Goal: Use online tool/utility: Utilize a website feature to perform a specific function

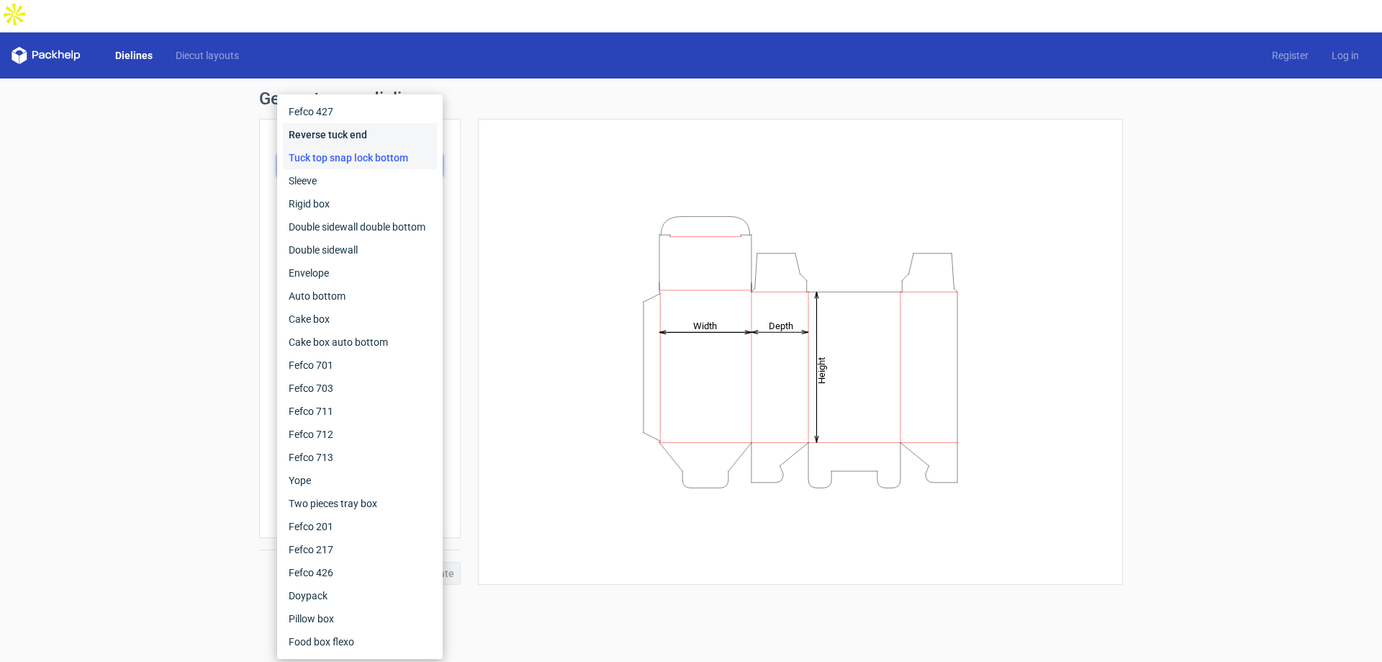
click at [356, 137] on div "Reverse tuck end" at bounding box center [360, 134] width 154 height 23
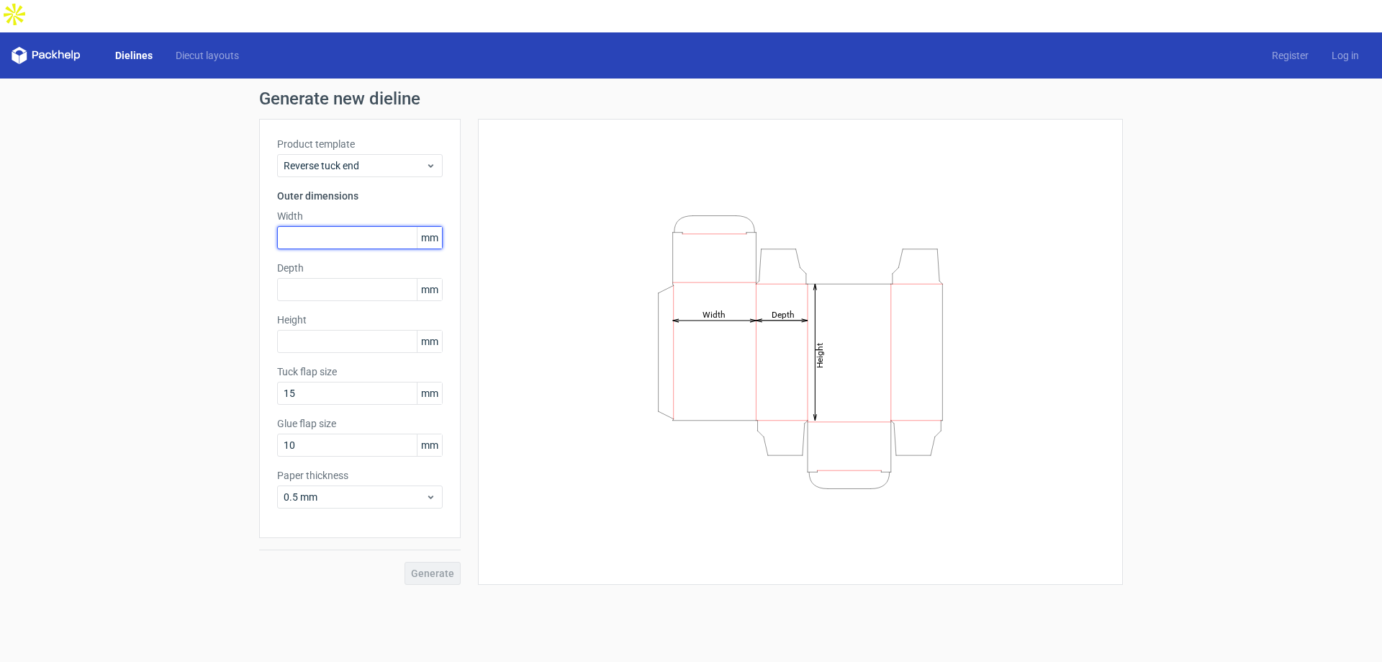
click at [369, 226] on input "text" at bounding box center [360, 237] width 166 height 23
click at [426, 227] on span "mm" at bounding box center [429, 238] width 25 height 22
click at [339, 226] on input "text" at bounding box center [360, 237] width 166 height 23
type input "123"
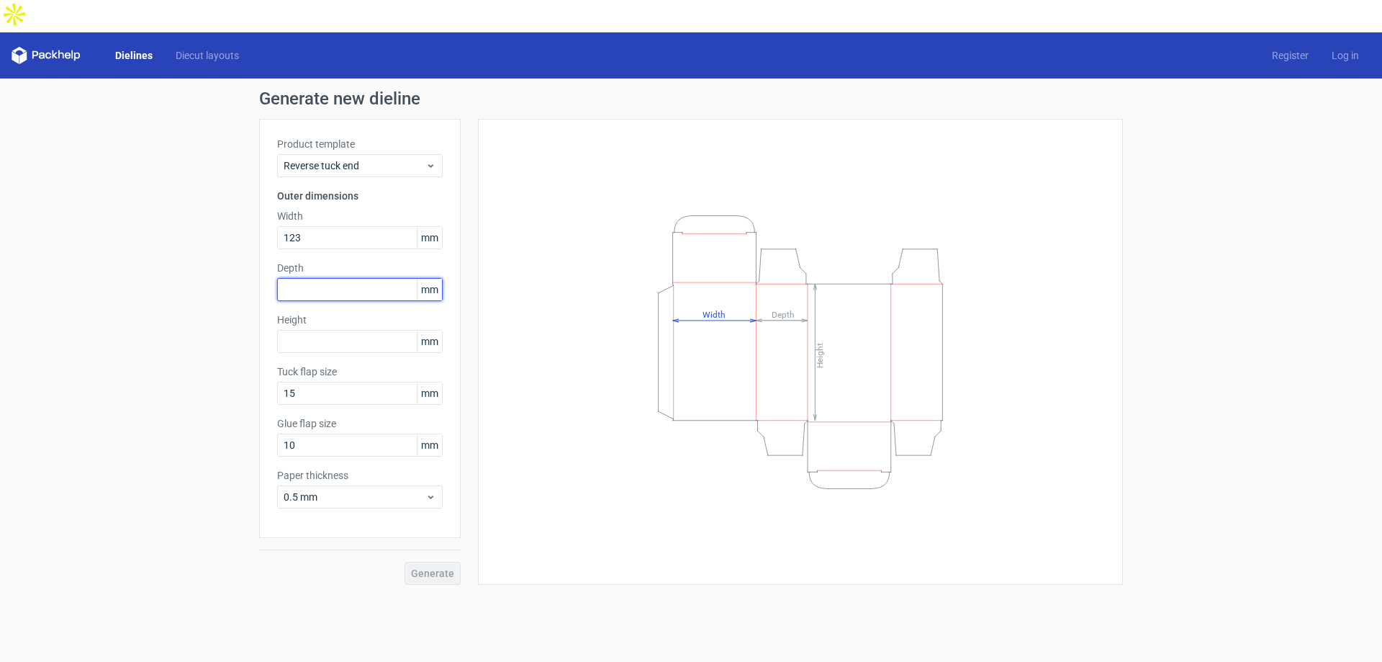
click at [325, 278] on input "text" at bounding box center [360, 289] width 166 height 23
type input "15"
click at [346, 319] on div "Height mm" at bounding box center [360, 332] width 166 height 40
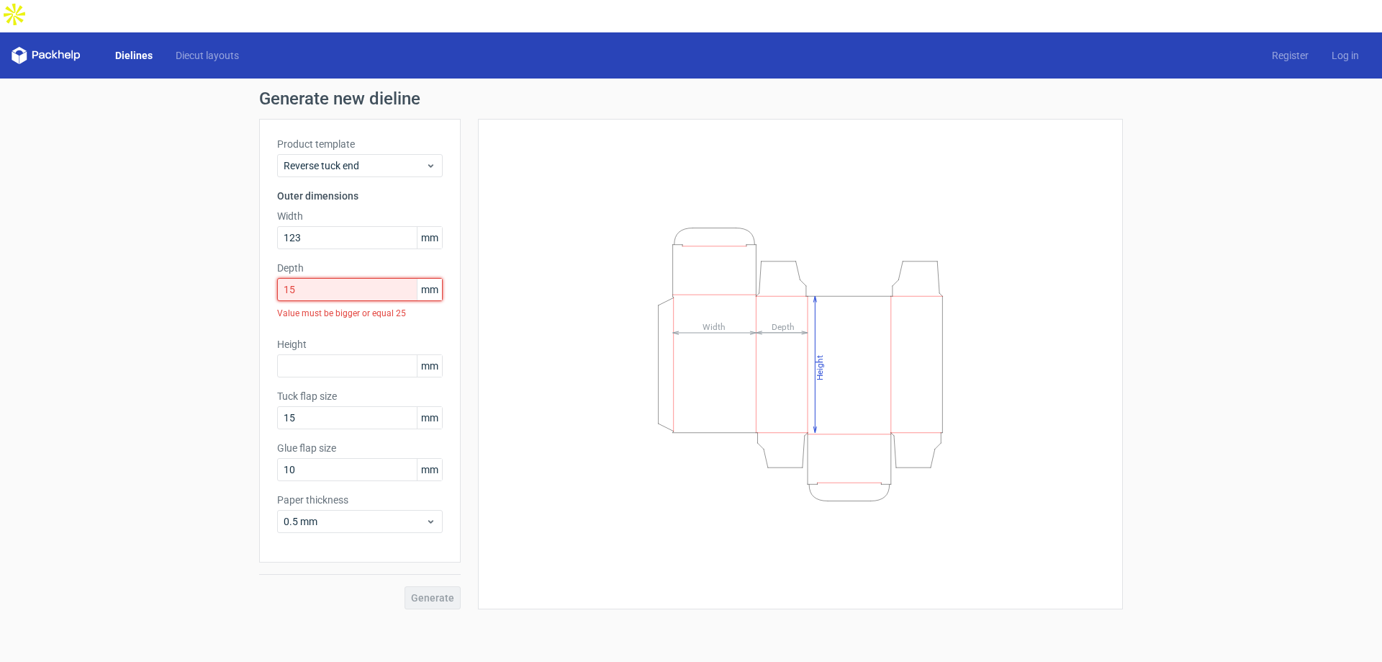
click at [335, 278] on input "15" at bounding box center [360, 289] width 166 height 23
drag, startPoint x: 311, startPoint y: 255, endPoint x: 263, endPoint y: 255, distance: 47.5
click at [263, 255] on div "Product template Reverse tuck end Outer dimensions Width 123 mm Depth 15 mm Val…" at bounding box center [360, 340] width 202 height 443
click at [772, 321] on tspan "Depth" at bounding box center [783, 326] width 23 height 10
click at [335, 354] on input "text" at bounding box center [360, 365] width 166 height 23
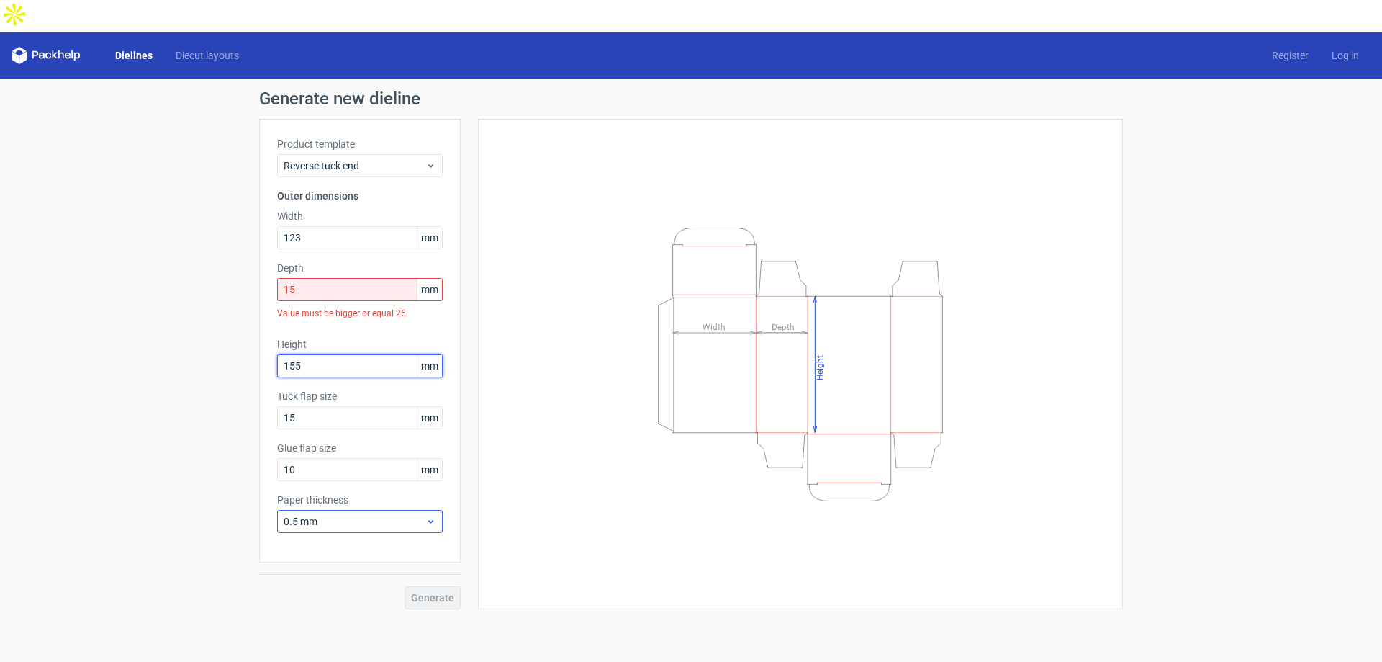
type input "155"
click at [340, 510] on div "0.5 mm" at bounding box center [360, 521] width 166 height 23
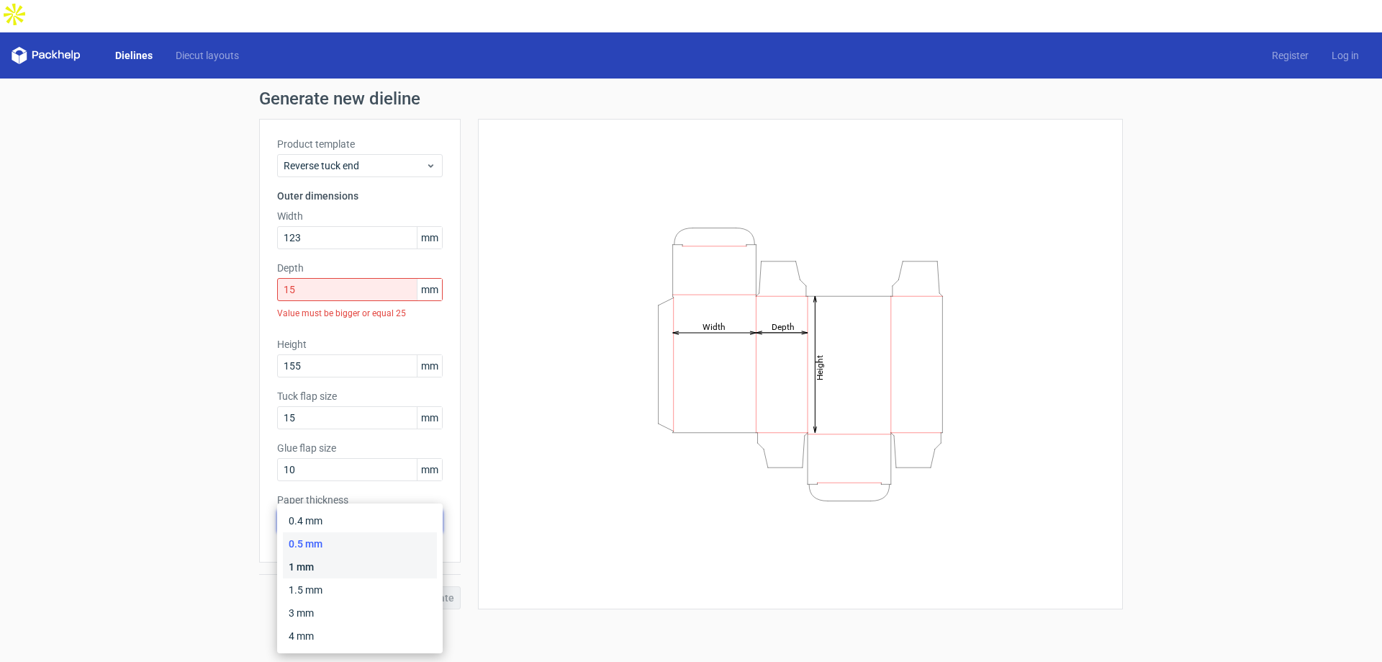
click at [323, 565] on div "1 mm" at bounding box center [360, 566] width 154 height 23
click at [311, 278] on input "15" at bounding box center [360, 289] width 166 height 23
drag, startPoint x: 309, startPoint y: 258, endPoint x: 255, endPoint y: 249, distance: 54.7
click at [257, 249] on div "Generate new dieline Product template Reverse tuck end Outer dimensions Width 1…" at bounding box center [691, 349] width 1382 height 542
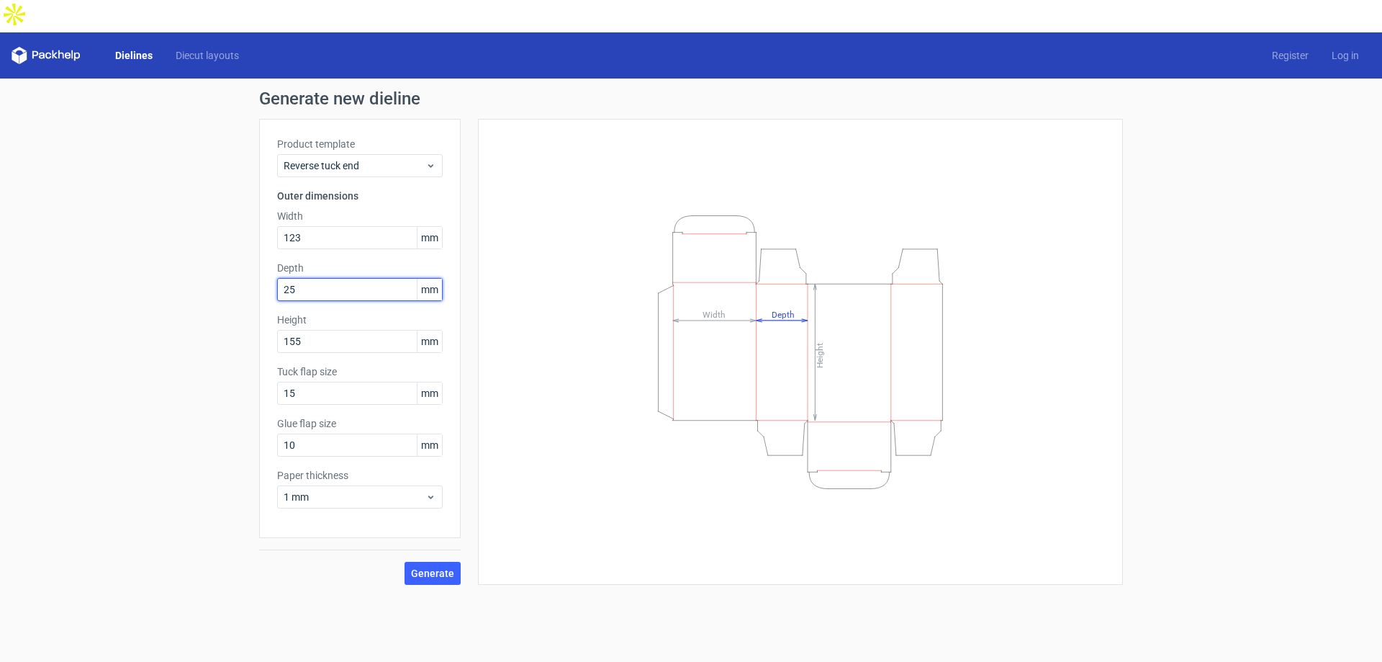
drag, startPoint x: 303, startPoint y: 259, endPoint x: 265, endPoint y: 250, distance: 39.3
click at [265, 250] on div "Product template Reverse tuck end Outer dimensions Width 123 mm Depth 25 mm Hei…" at bounding box center [360, 328] width 202 height 419
click at [417, 561] on button "Generate" at bounding box center [433, 572] width 56 height 23
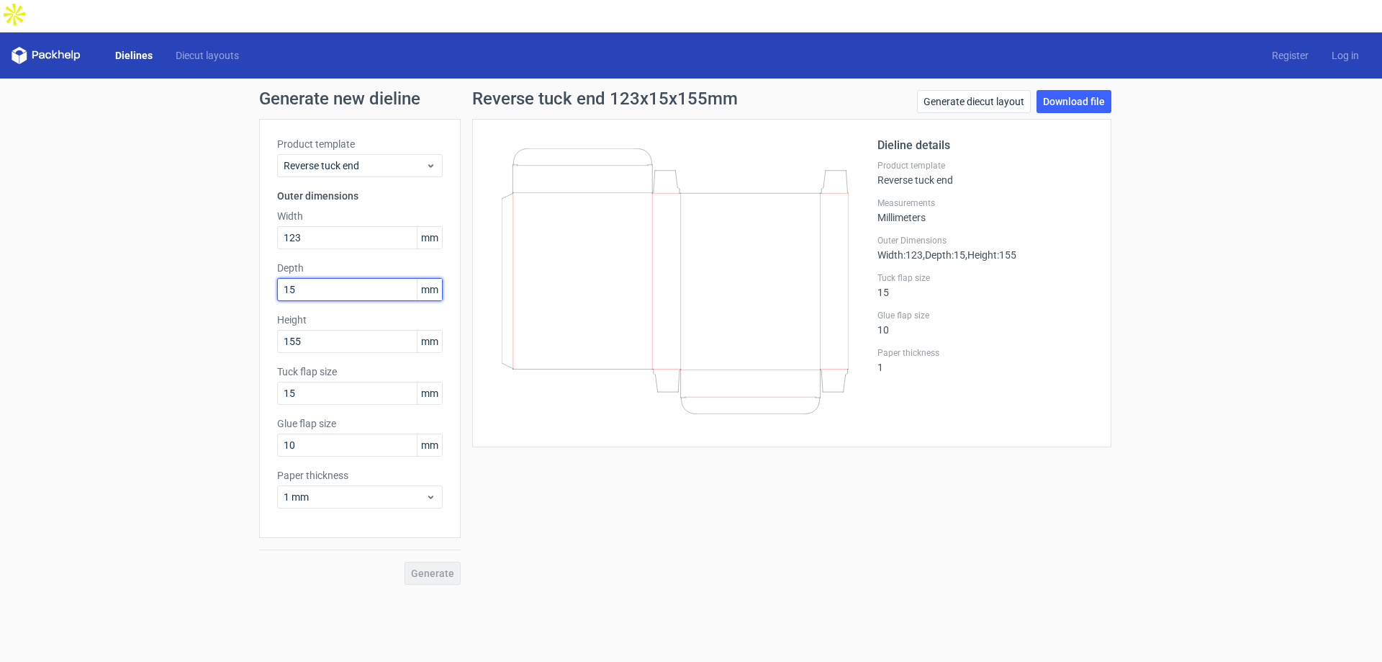
type input "15"
click at [518, 448] on div "Reverse tuck end 123x15x155mm Generate diecut layout Download file Dieline deta…" at bounding box center [792, 337] width 662 height 495
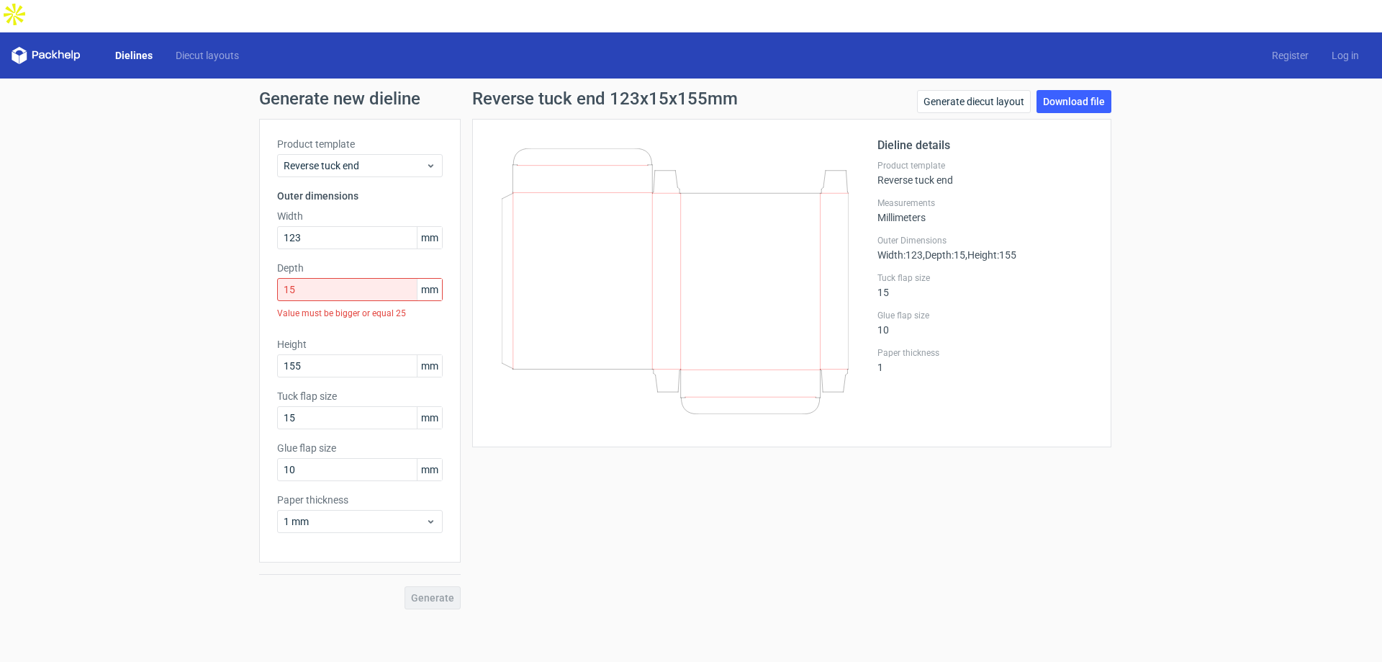
click at [425, 562] on div "Generate" at bounding box center [360, 585] width 202 height 47
click at [446, 562] on div "Generate" at bounding box center [360, 585] width 202 height 47
click at [443, 564] on div "Generate" at bounding box center [360, 585] width 202 height 47
click at [394, 158] on span "Reverse tuck end" at bounding box center [355, 165] width 142 height 14
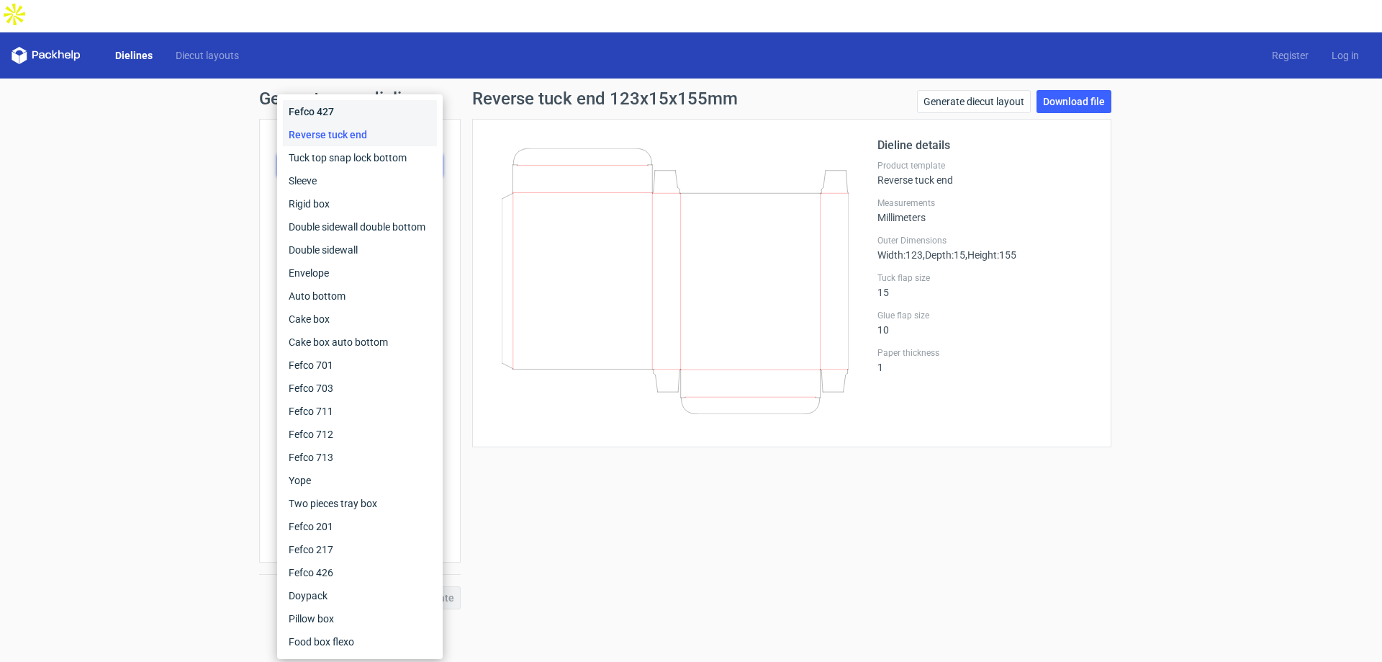
click at [391, 114] on div "Fefco 427" at bounding box center [360, 111] width 154 height 23
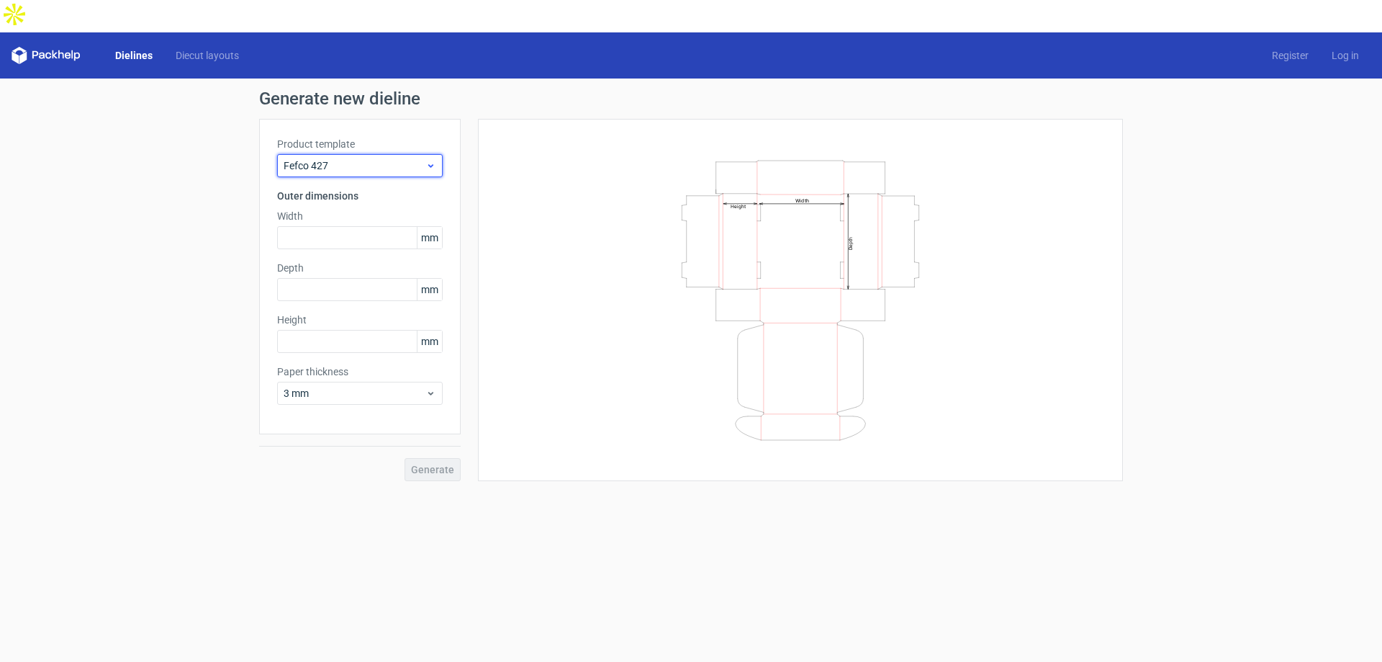
click at [392, 154] on div "Fefco 427" at bounding box center [360, 165] width 166 height 23
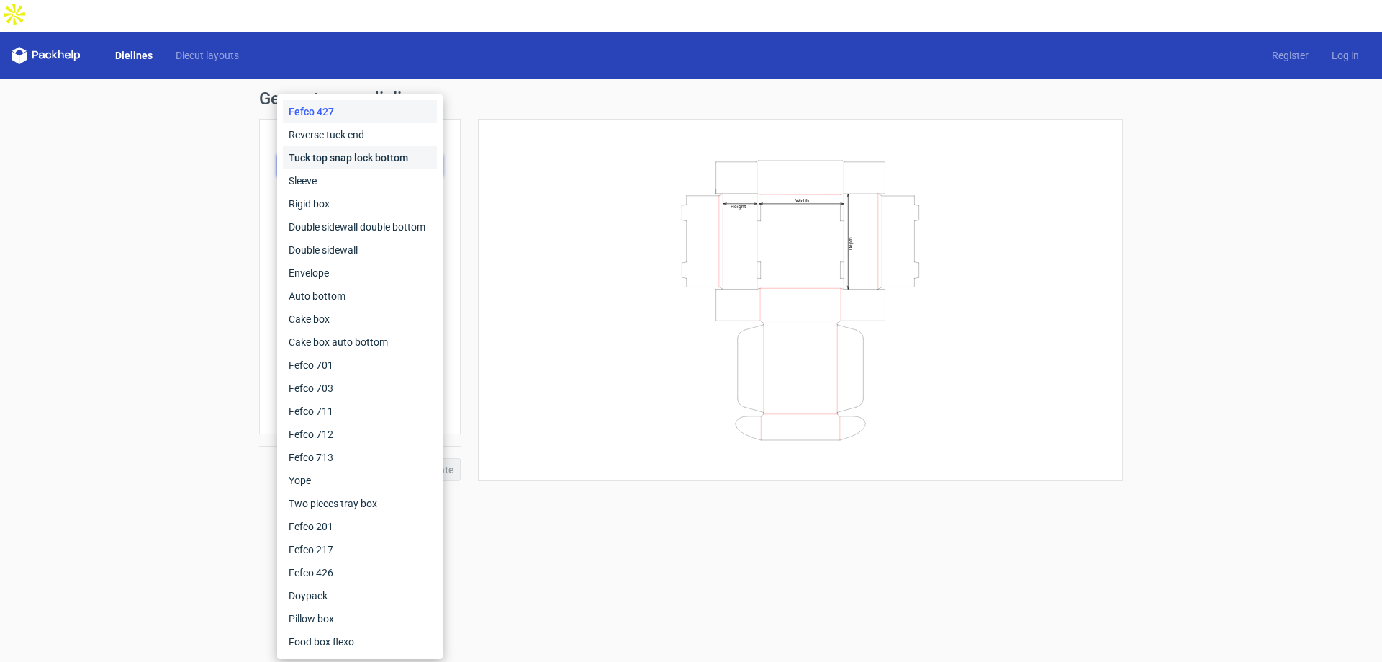
click at [398, 158] on div "Tuck top snap lock bottom" at bounding box center [360, 157] width 154 height 23
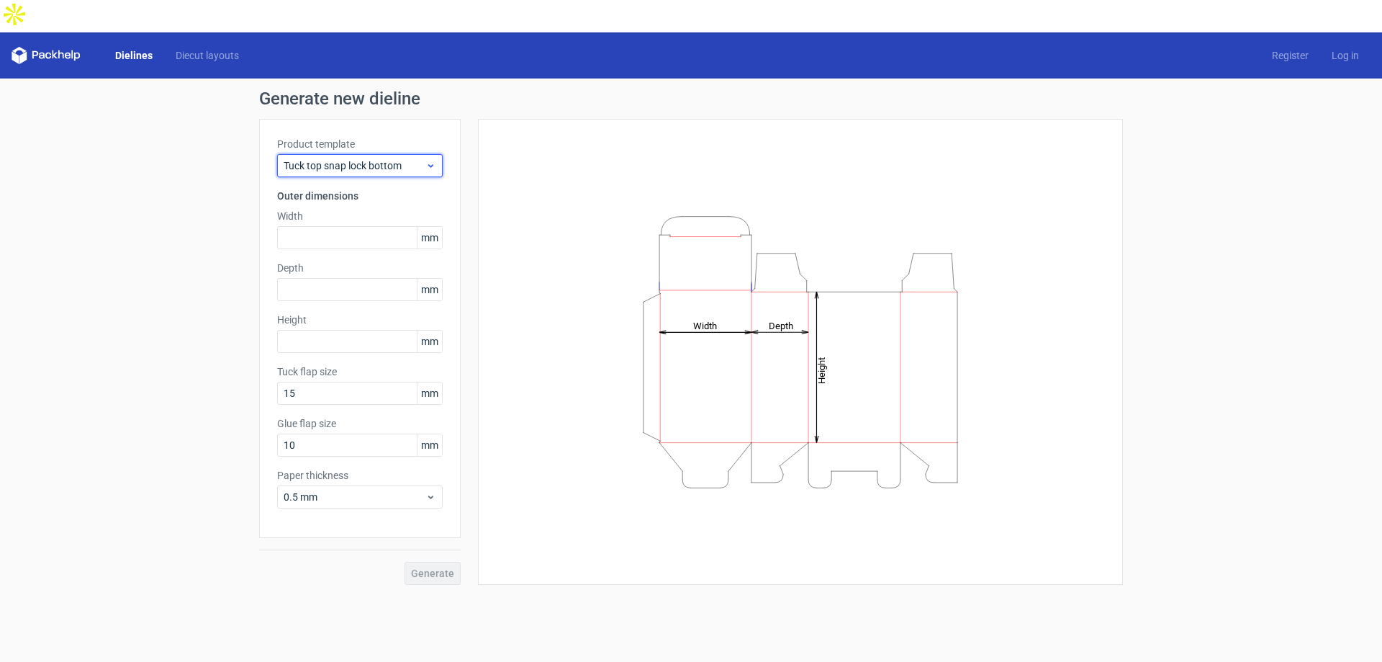
click at [405, 158] on span "Tuck top snap lock bottom" at bounding box center [355, 165] width 142 height 14
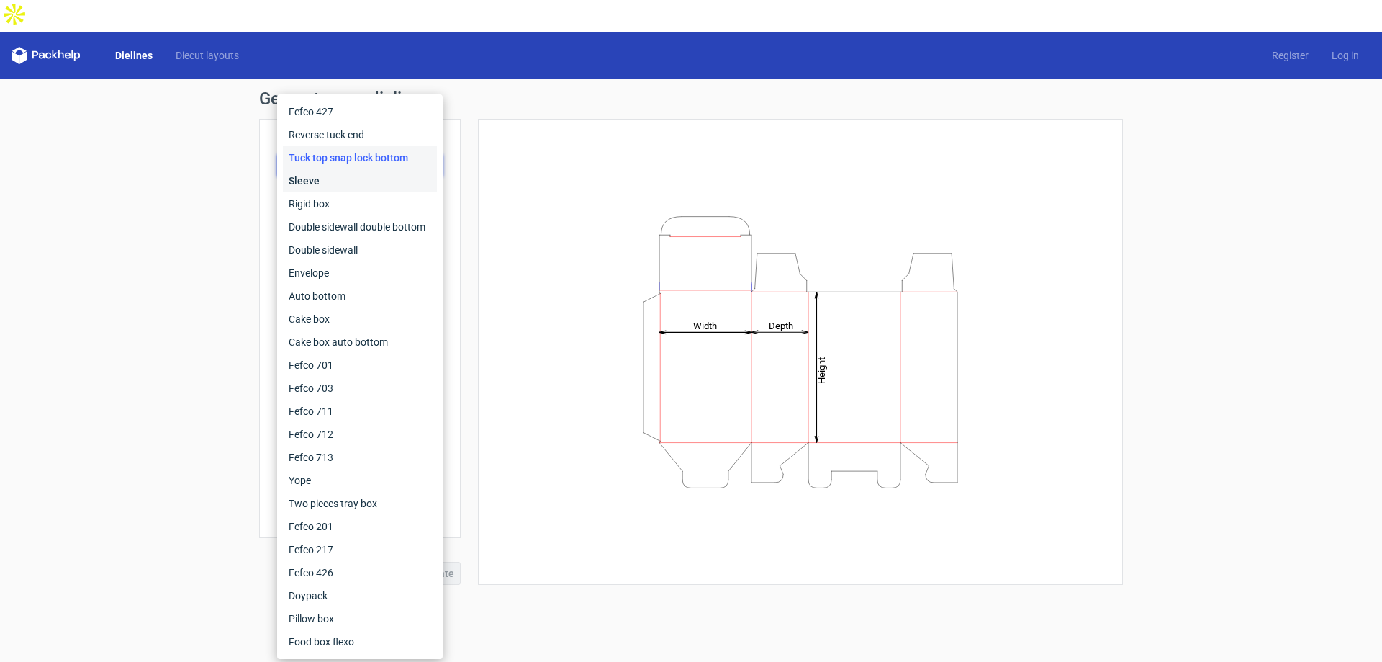
click at [381, 177] on div "Sleeve" at bounding box center [360, 180] width 154 height 23
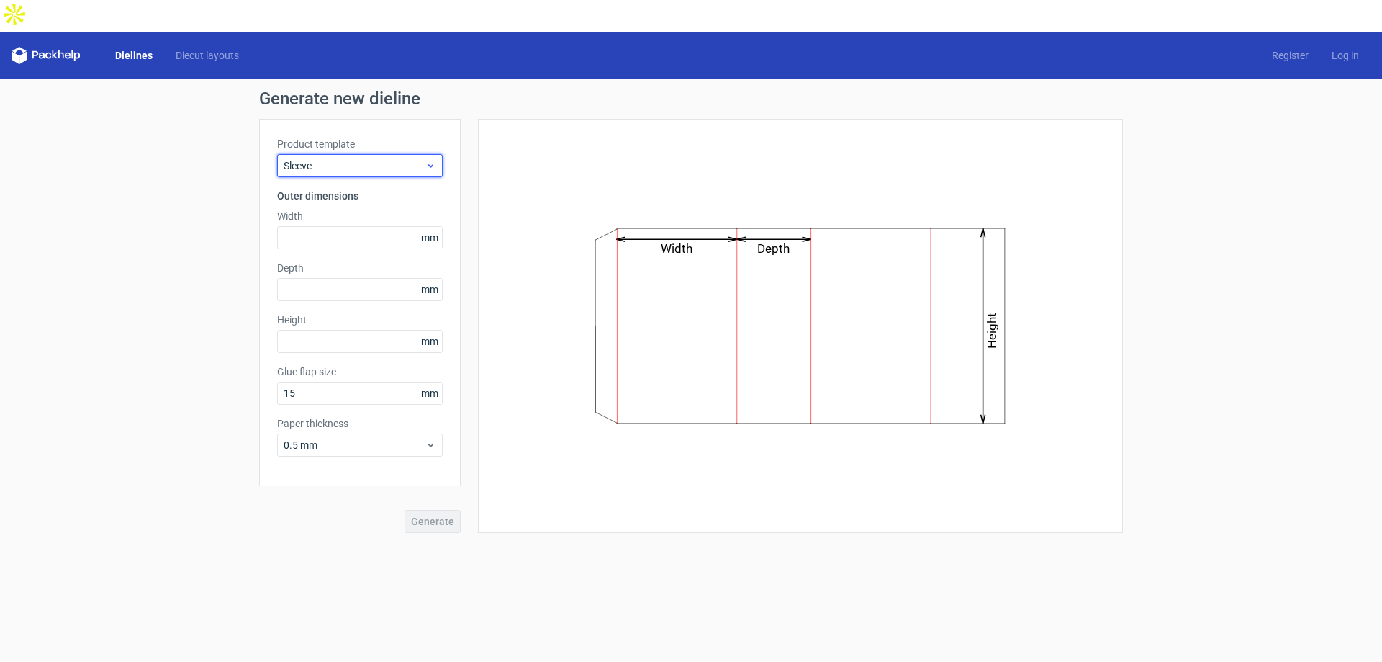
click at [405, 158] on span "Sleeve" at bounding box center [355, 165] width 142 height 14
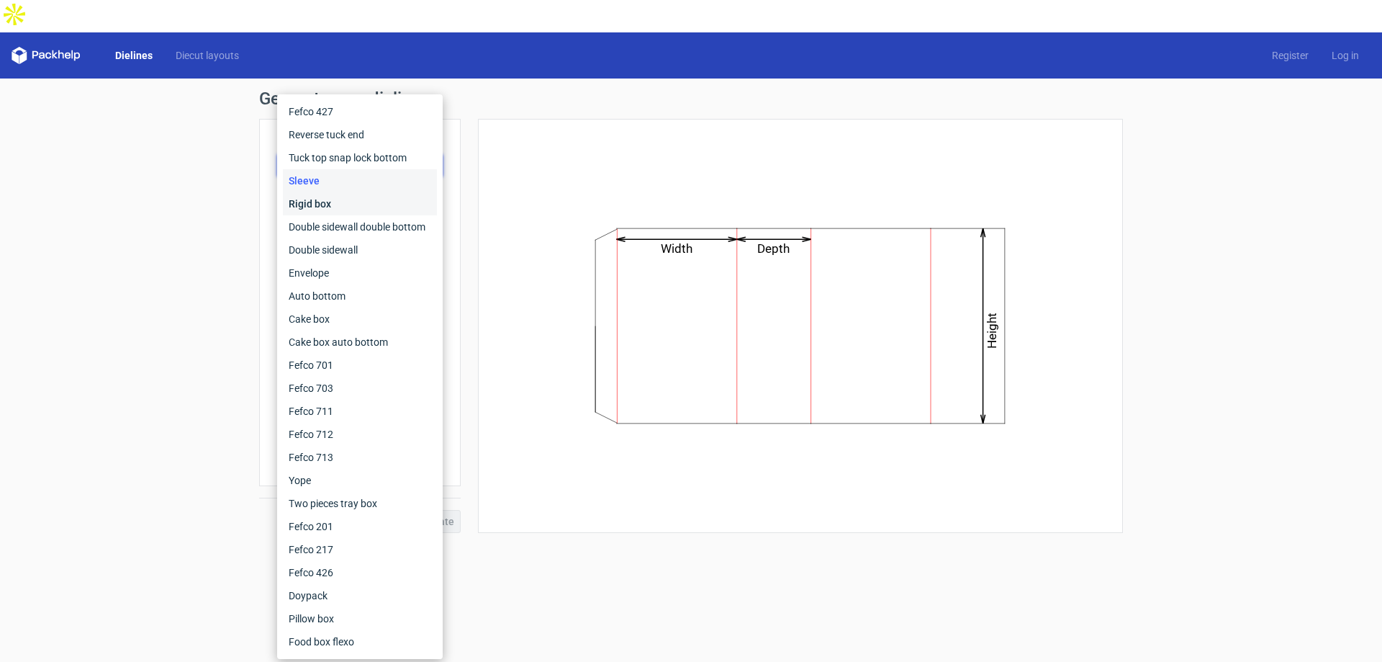
click at [394, 195] on div "Rigid box" at bounding box center [360, 203] width 154 height 23
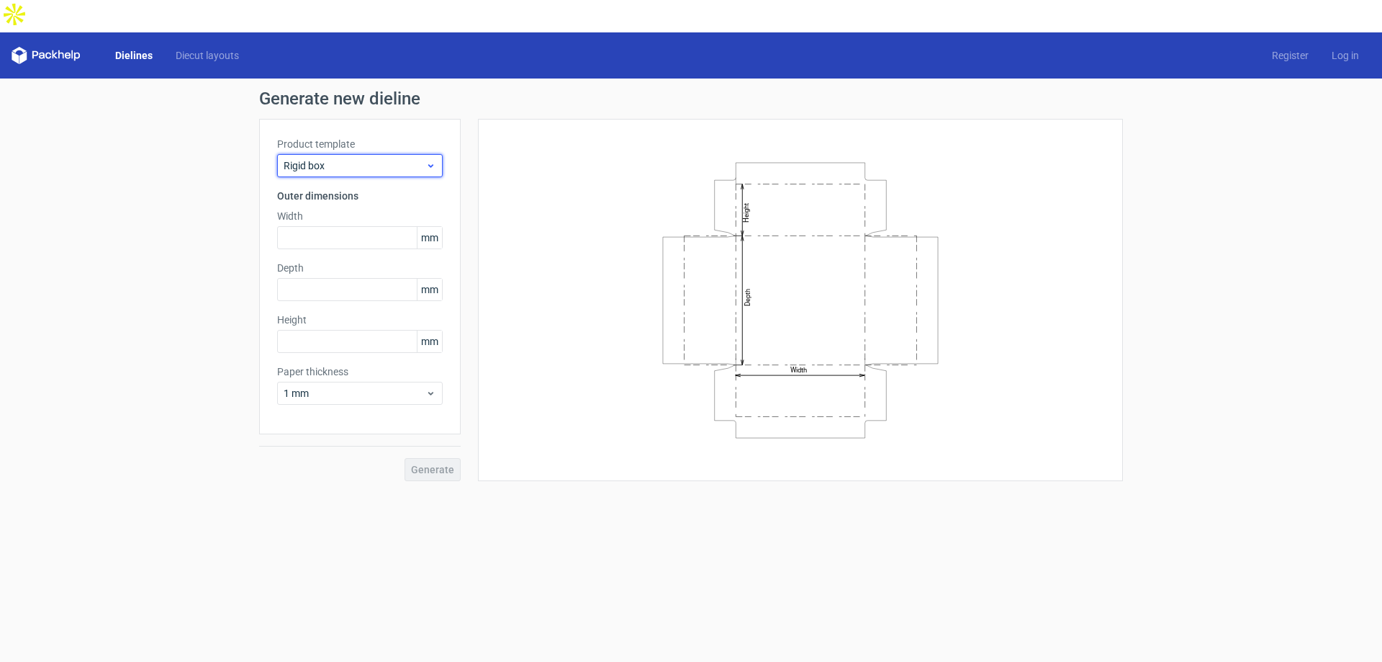
click at [409, 154] on div "Rigid box" at bounding box center [360, 165] width 166 height 23
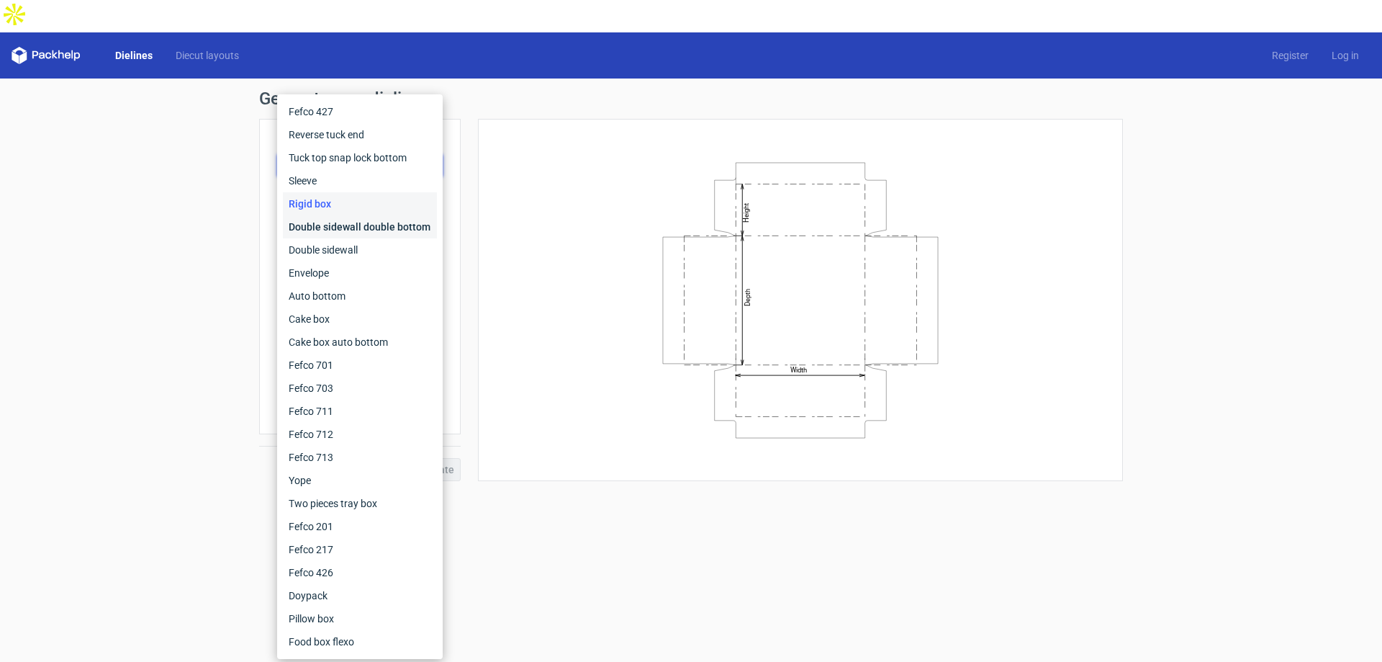
click at [390, 224] on div "Double sidewall double bottom" at bounding box center [360, 226] width 154 height 23
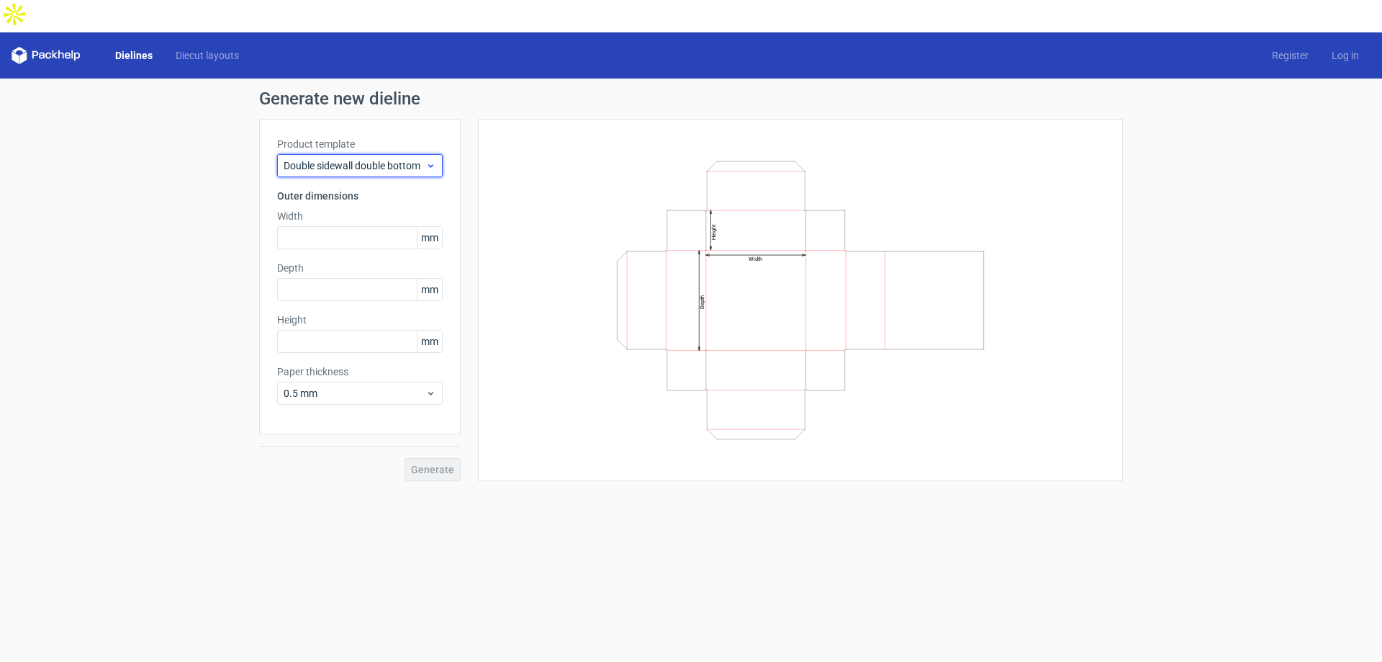
click at [415, 154] on div "Double sidewall double bottom" at bounding box center [360, 165] width 166 height 23
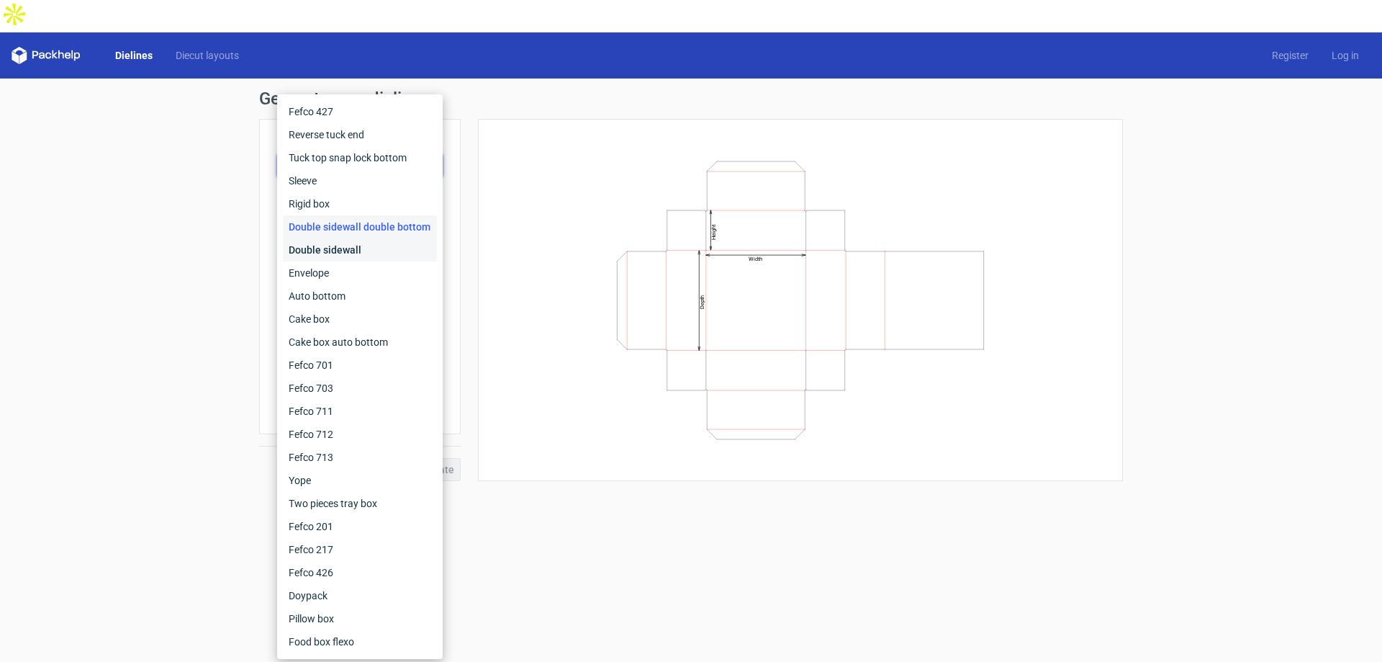
click at [387, 248] on div "Double sidewall" at bounding box center [360, 249] width 154 height 23
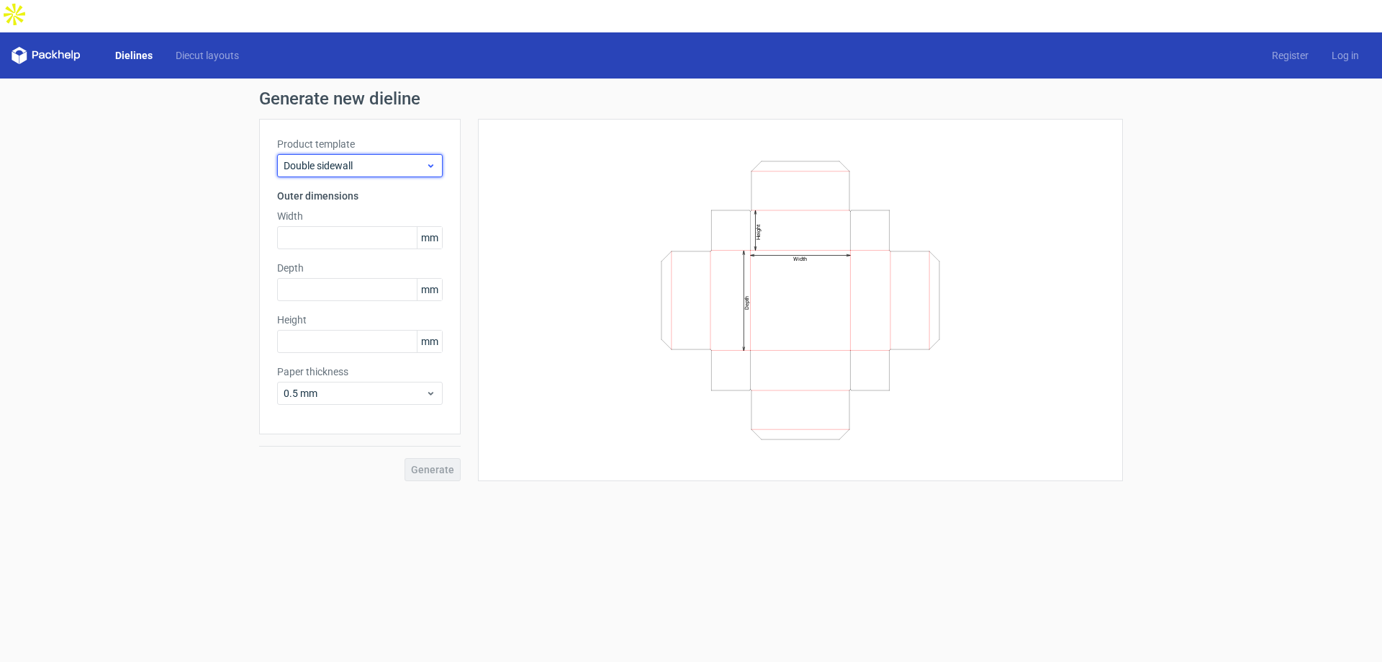
click at [397, 154] on div "Double sidewall" at bounding box center [360, 165] width 166 height 23
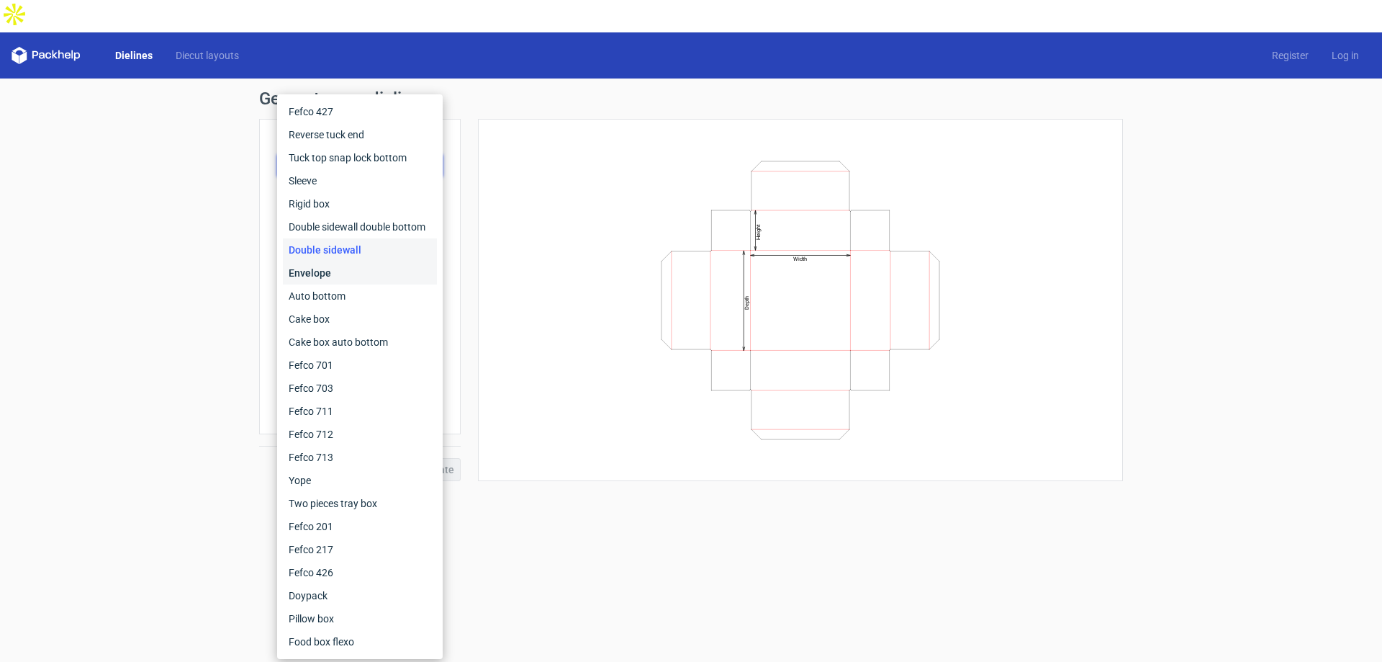
click at [391, 277] on div "Envelope" at bounding box center [360, 272] width 154 height 23
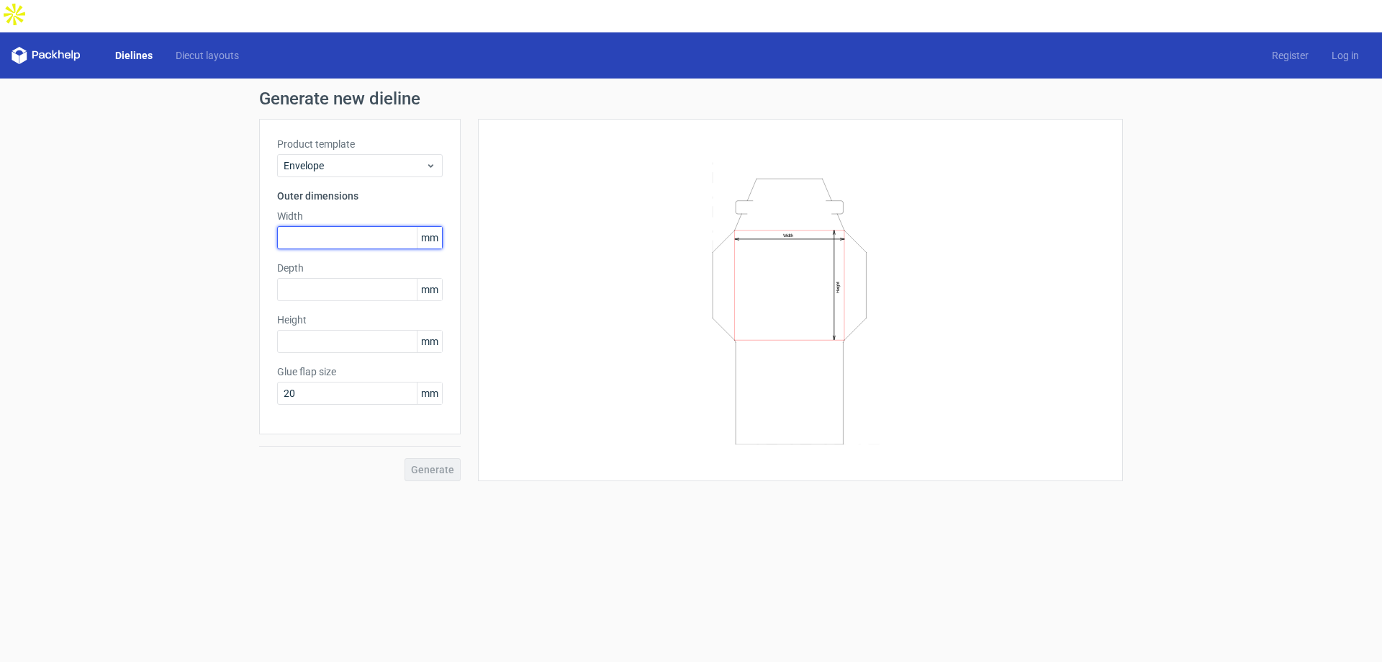
click at [410, 226] on input "text" at bounding box center [360, 237] width 166 height 23
